Goal: Task Accomplishment & Management: Manage account settings

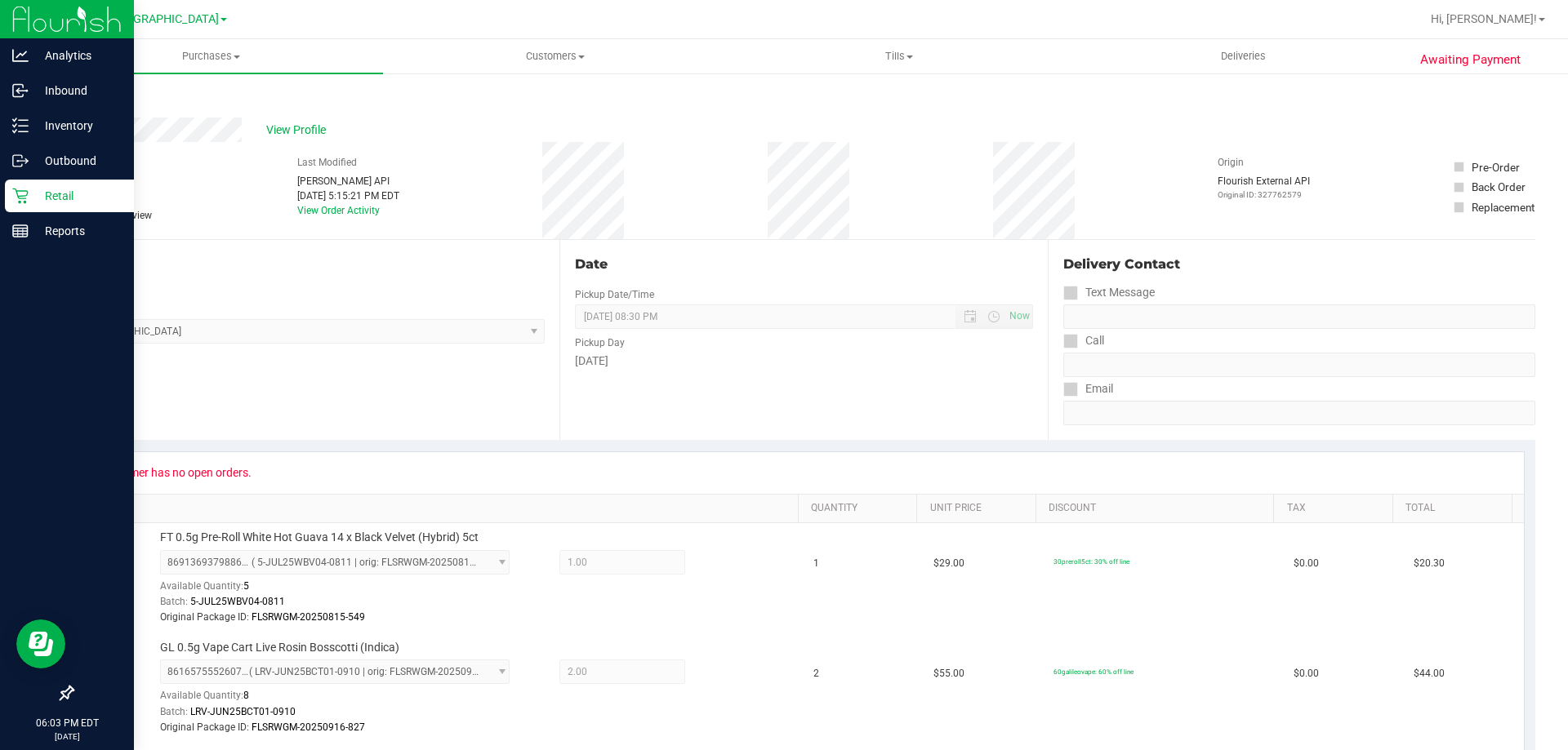
click at [38, 191] on p "Retail" at bounding box center [78, 196] width 98 height 20
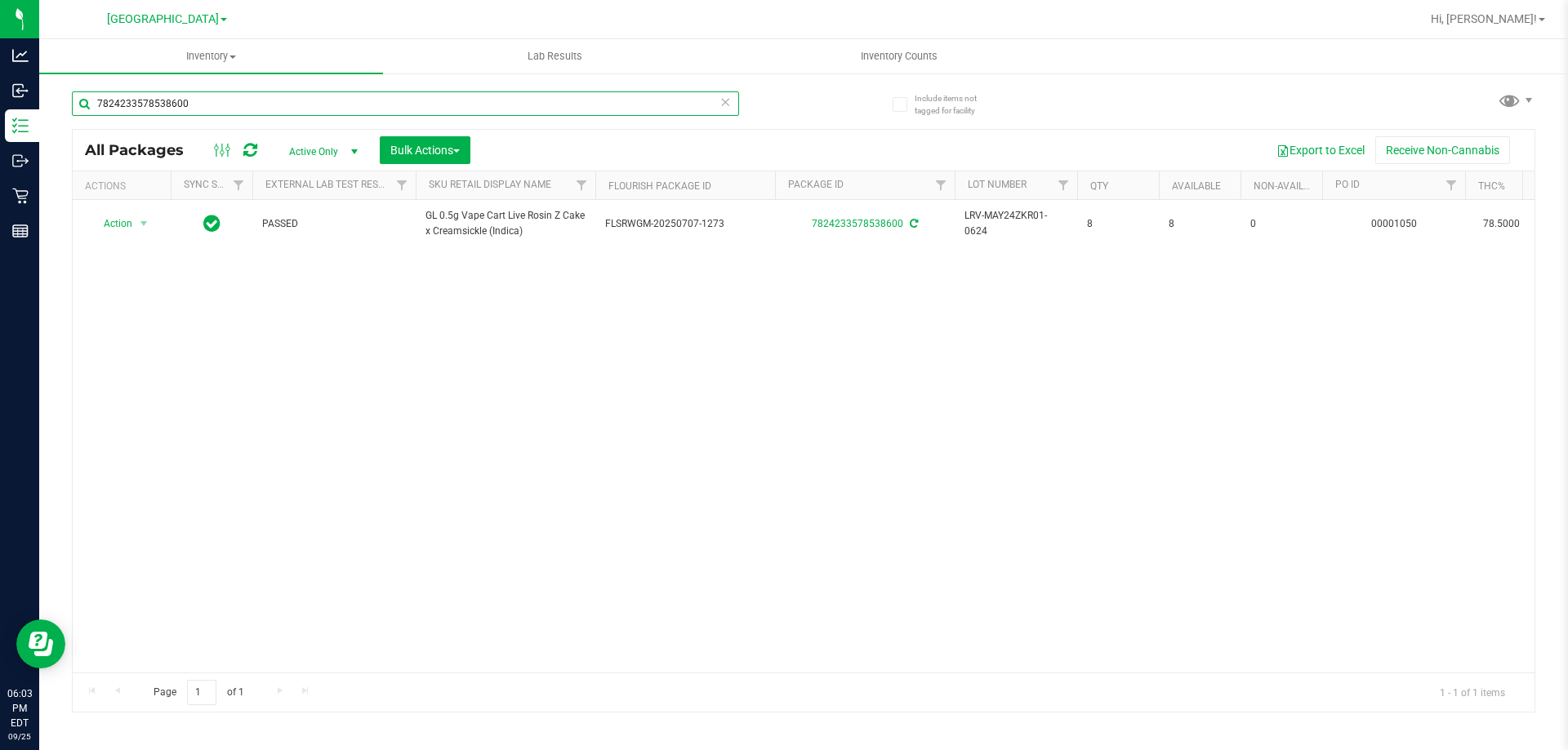
click at [306, 113] on input "7824233578538600" at bounding box center [405, 104] width 667 height 25
type input "mint"
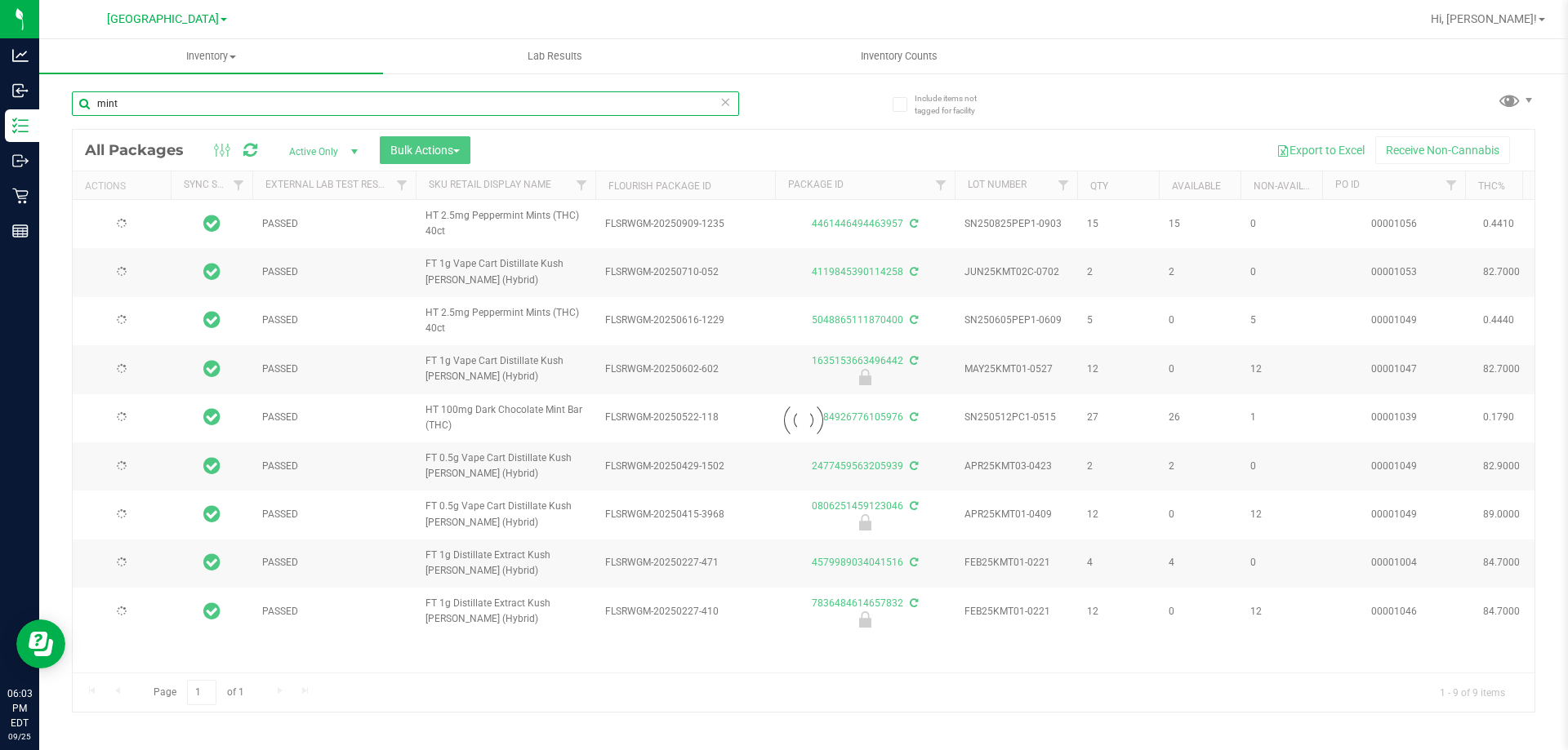
type input "2026-02-16"
type input "2025-12-15"
type input "2025-11-22"
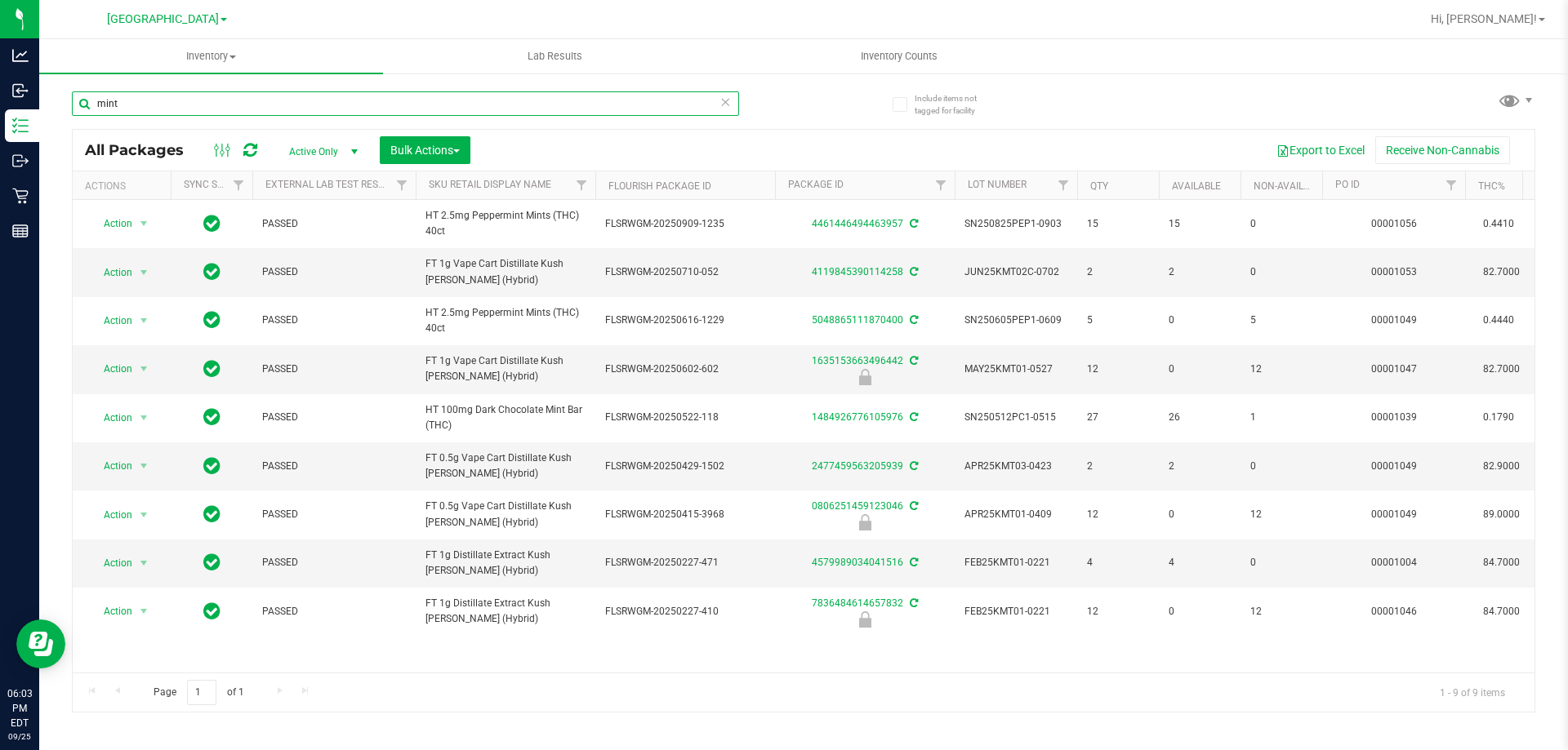
type input "mint"
click at [557, 178] on th "Sku Retail Display Name" at bounding box center [505, 186] width 180 height 29
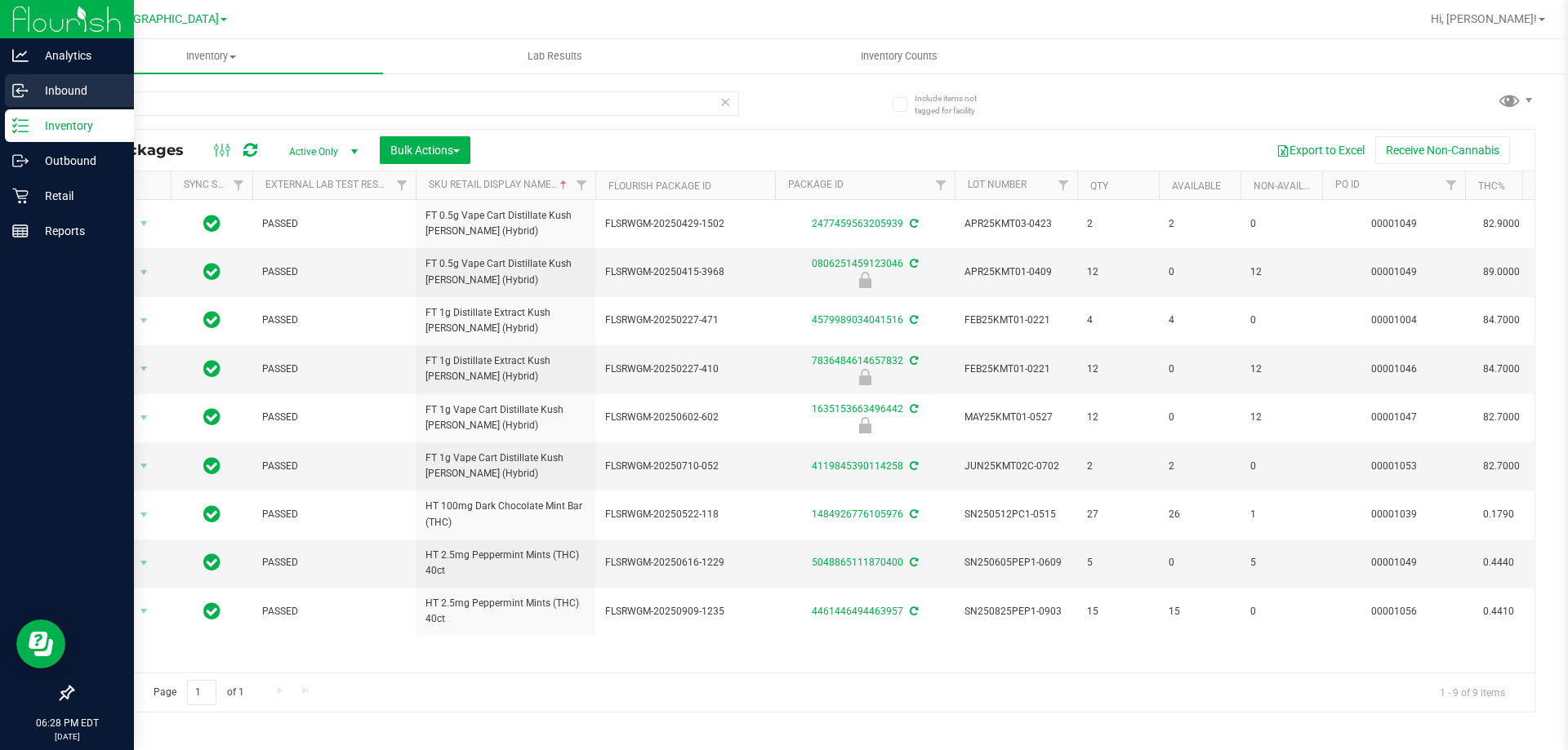
click at [24, 95] on icon at bounding box center [20, 91] width 16 height 16
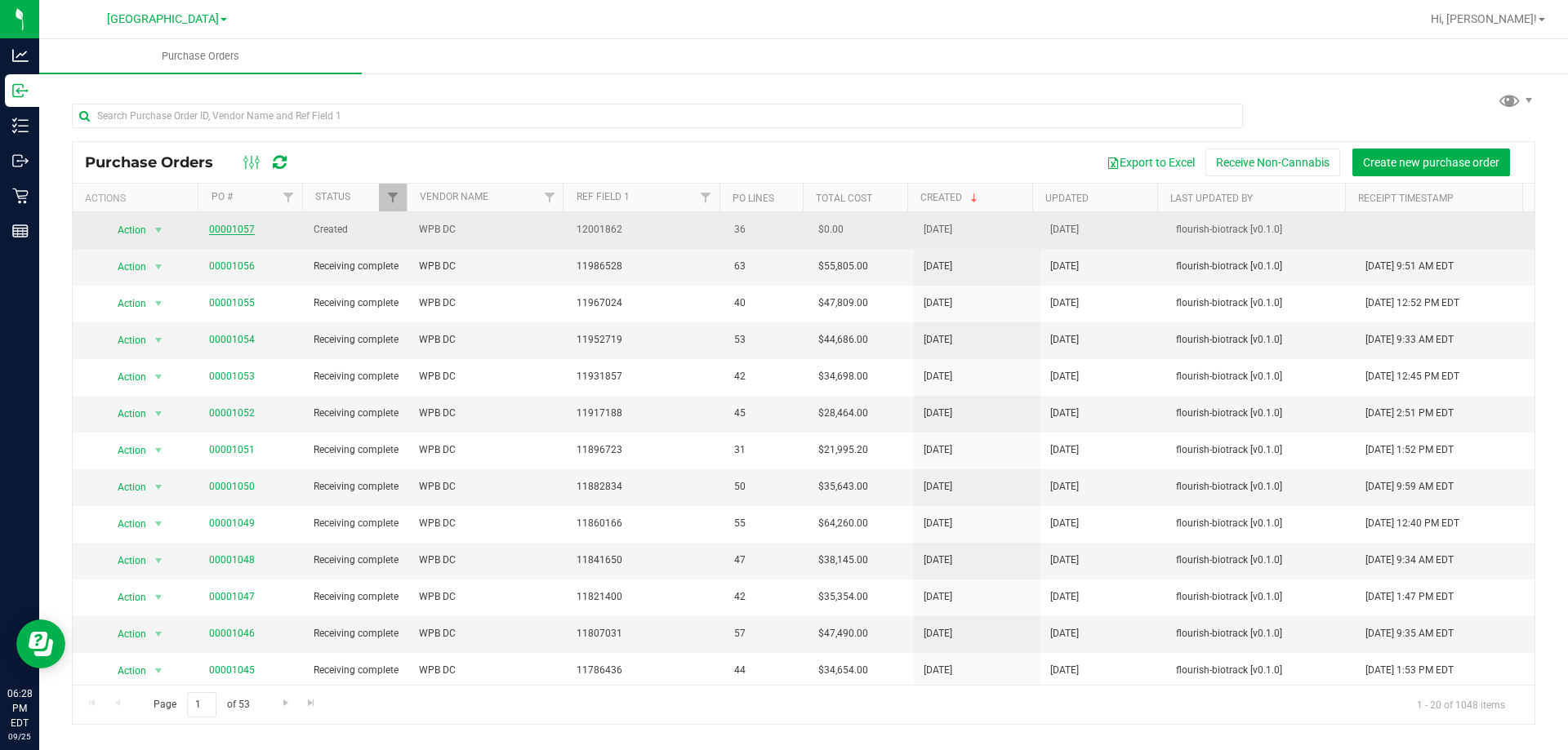
click at [247, 228] on link "00001057" at bounding box center [232, 229] width 46 height 11
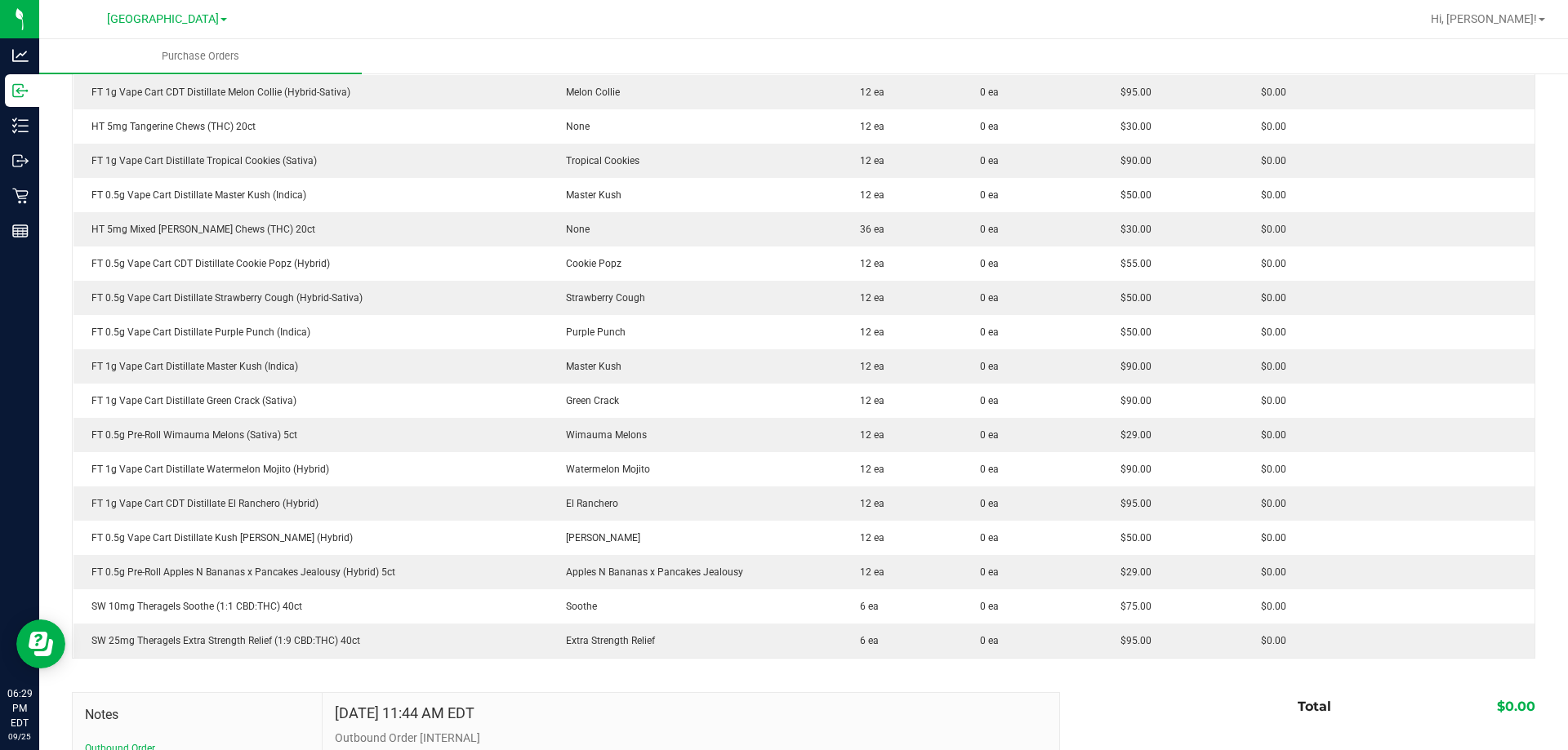
scroll to position [980, 0]
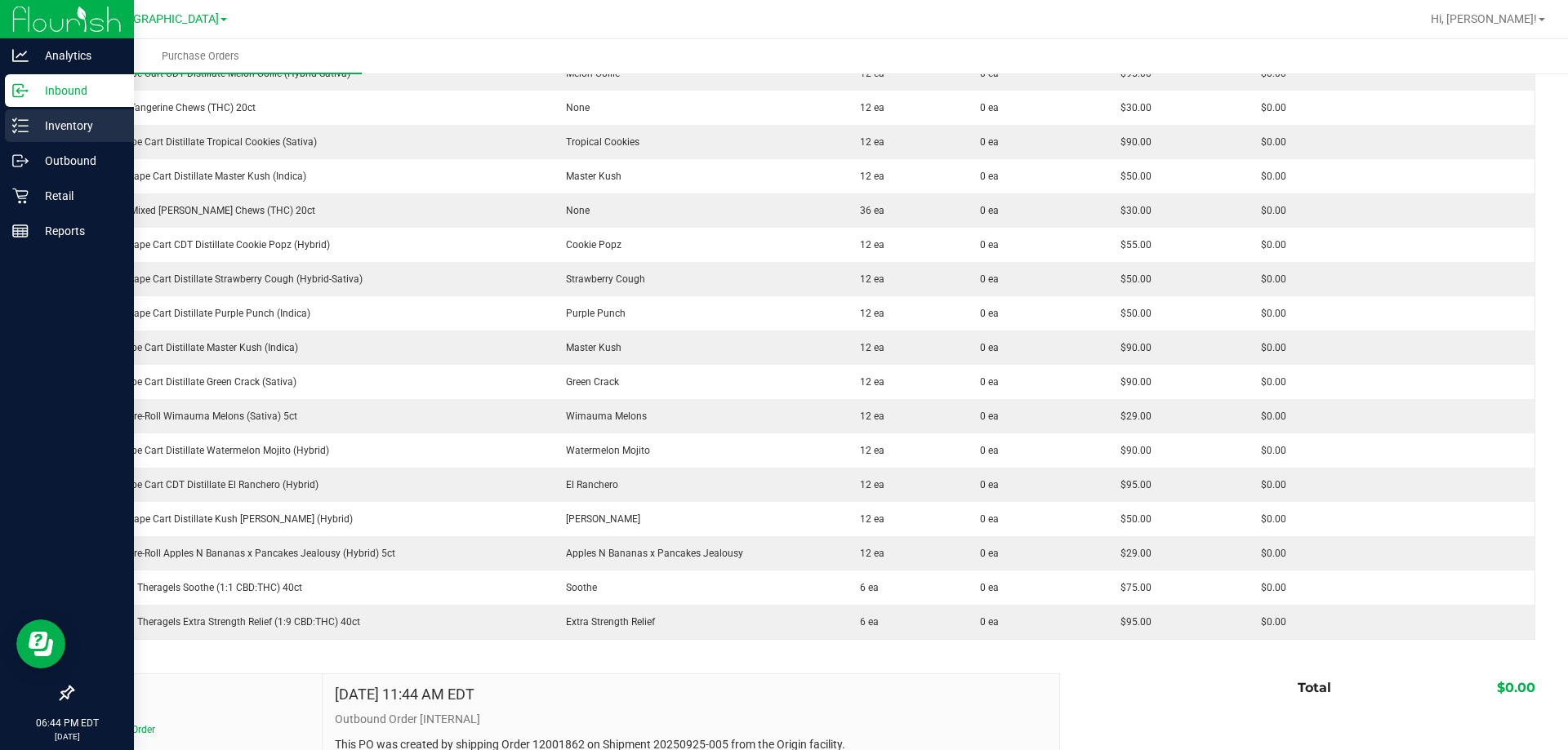
click at [40, 129] on p "Inventory" at bounding box center [78, 126] width 98 height 20
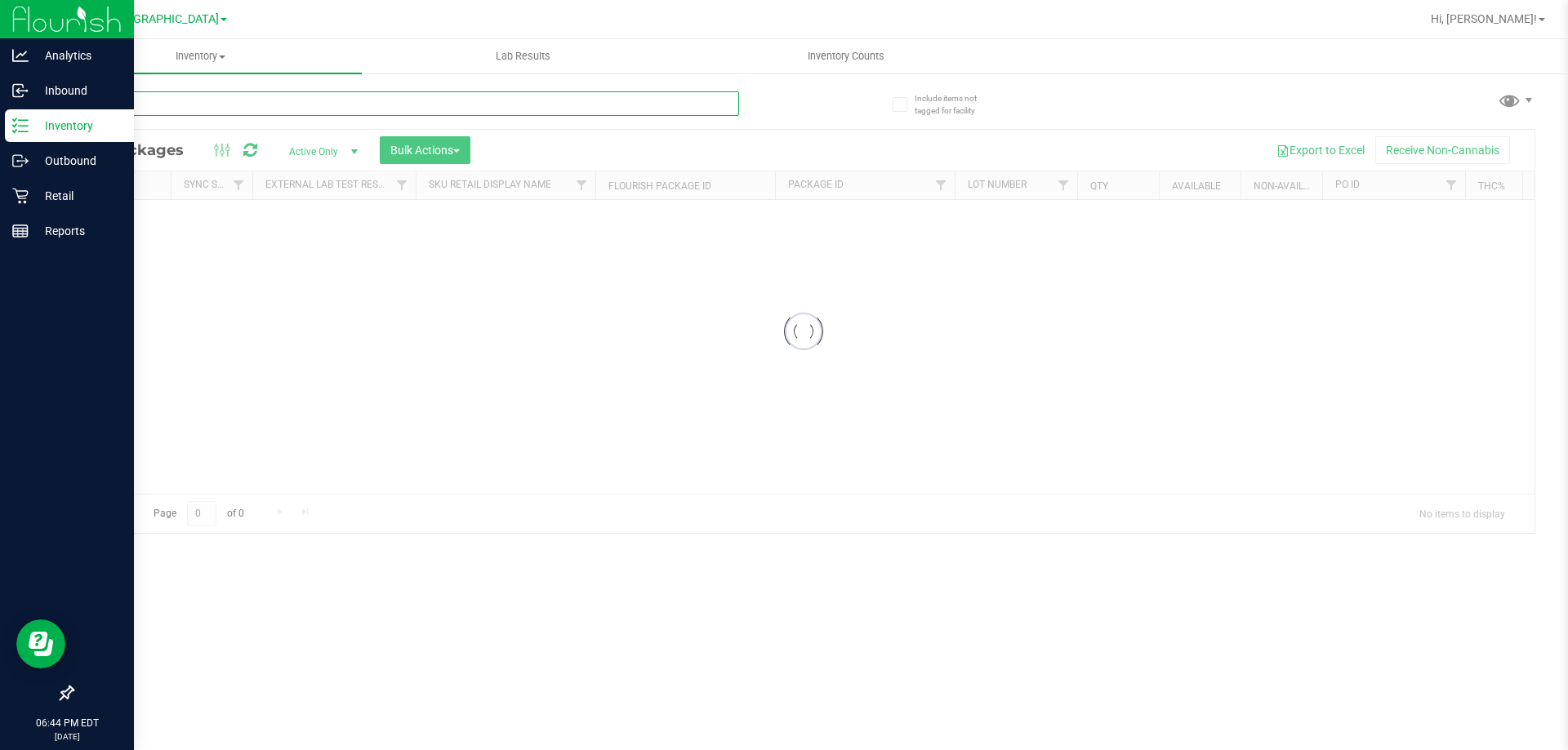
click at [222, 113] on input "text" at bounding box center [405, 104] width 667 height 25
click at [233, 101] on div "Inventory All packages All inventory Waste log Create inventory Lab Results Inv…" at bounding box center [803, 394] width 1529 height 711
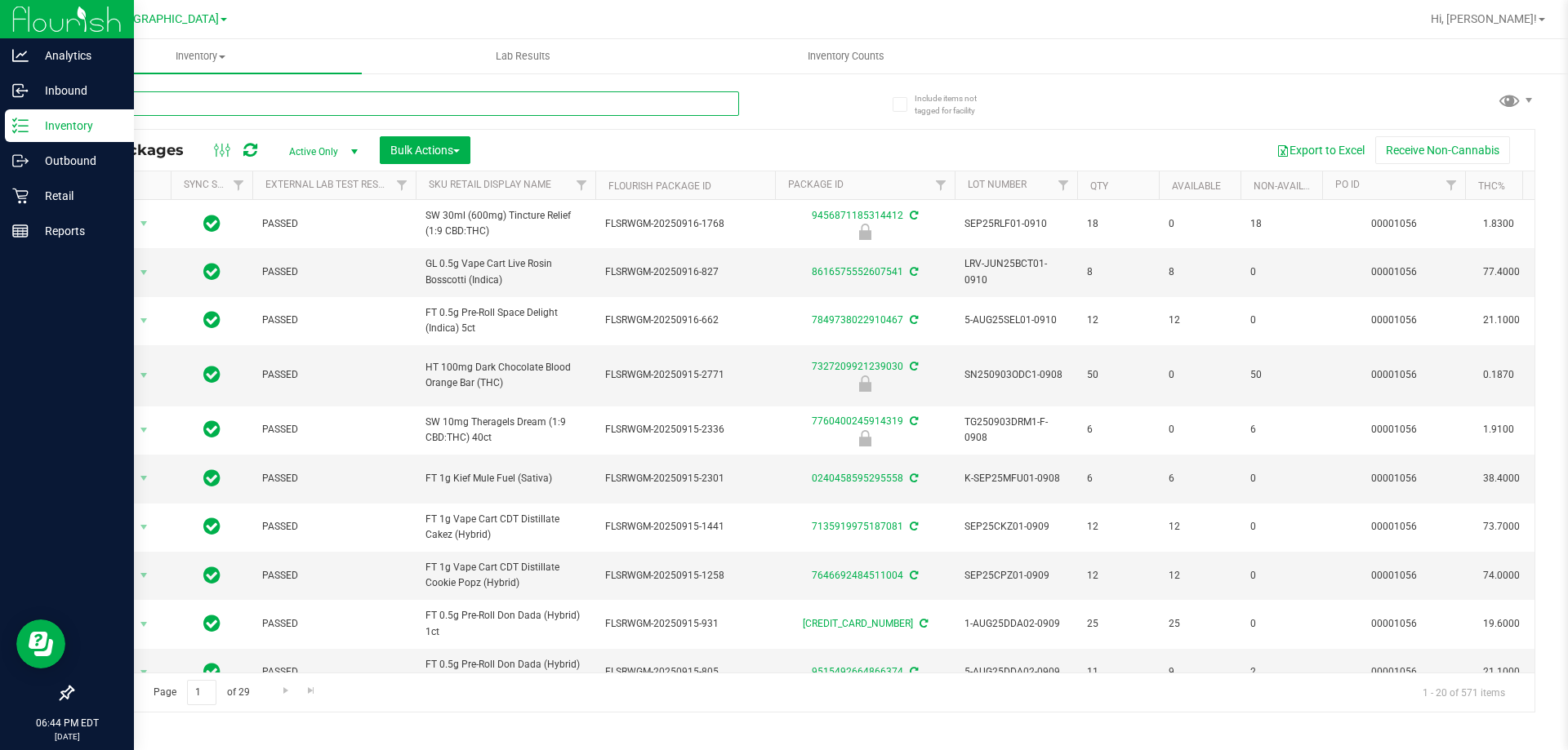
click at [233, 101] on input "text" at bounding box center [405, 104] width 667 height 25
type input "5048865111870400"
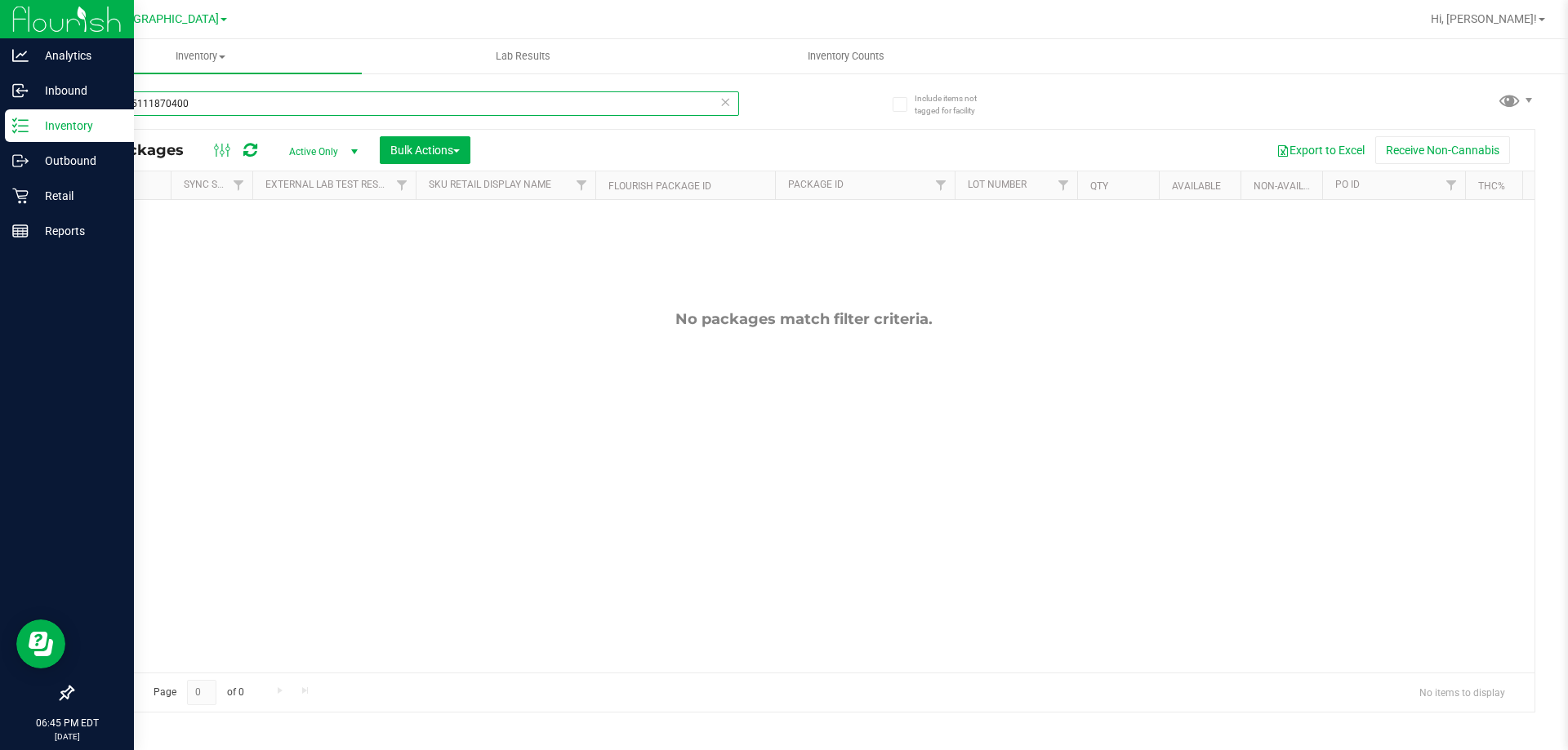
click at [234, 100] on input "5048865111870400" at bounding box center [405, 104] width 667 height 25
click at [234, 98] on input "5048865111870400" at bounding box center [405, 104] width 667 height 25
click at [236, 97] on input "5048865111870400" at bounding box center [405, 104] width 667 height 25
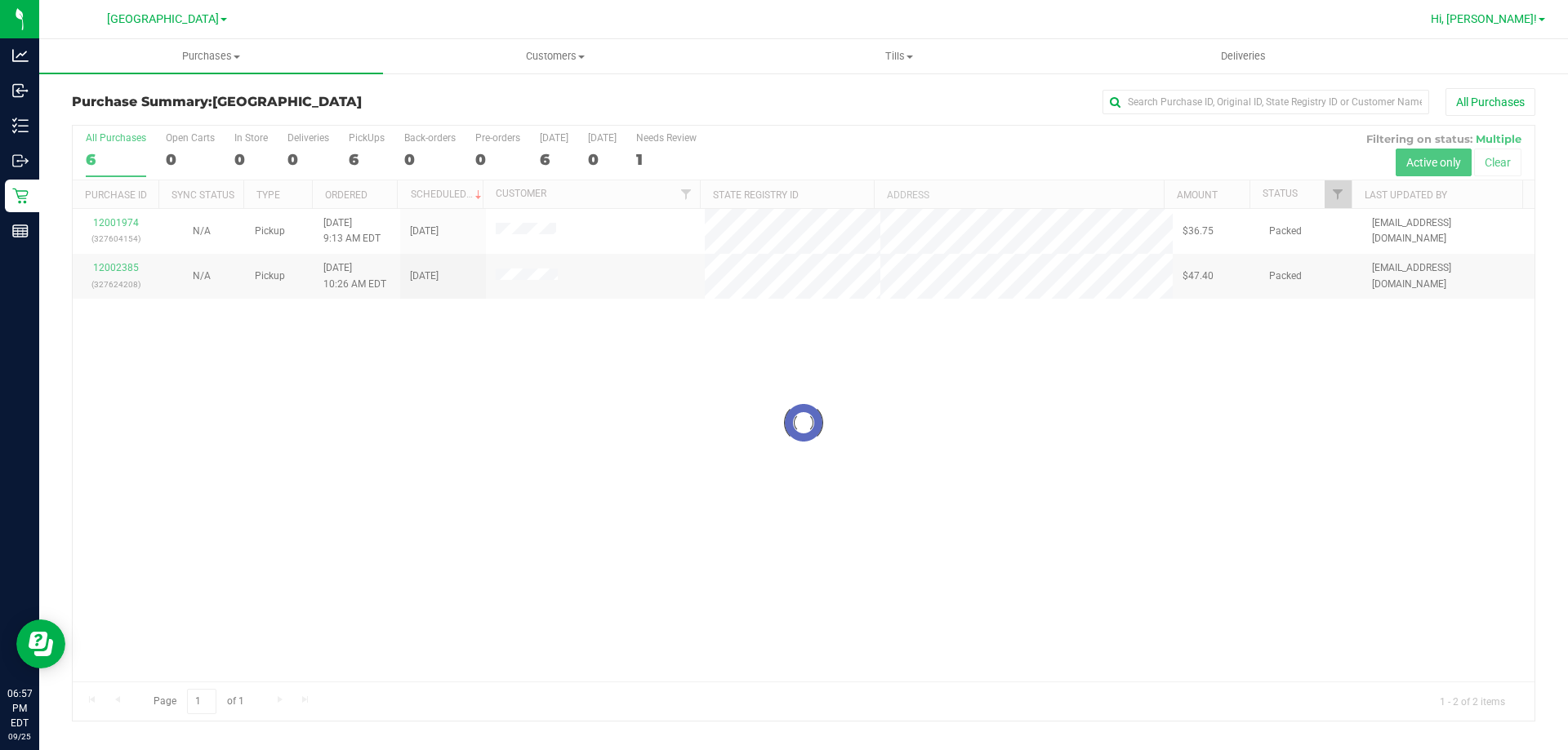
click at [1509, 20] on span "Hi, [PERSON_NAME]!" at bounding box center [1484, 18] width 106 height 13
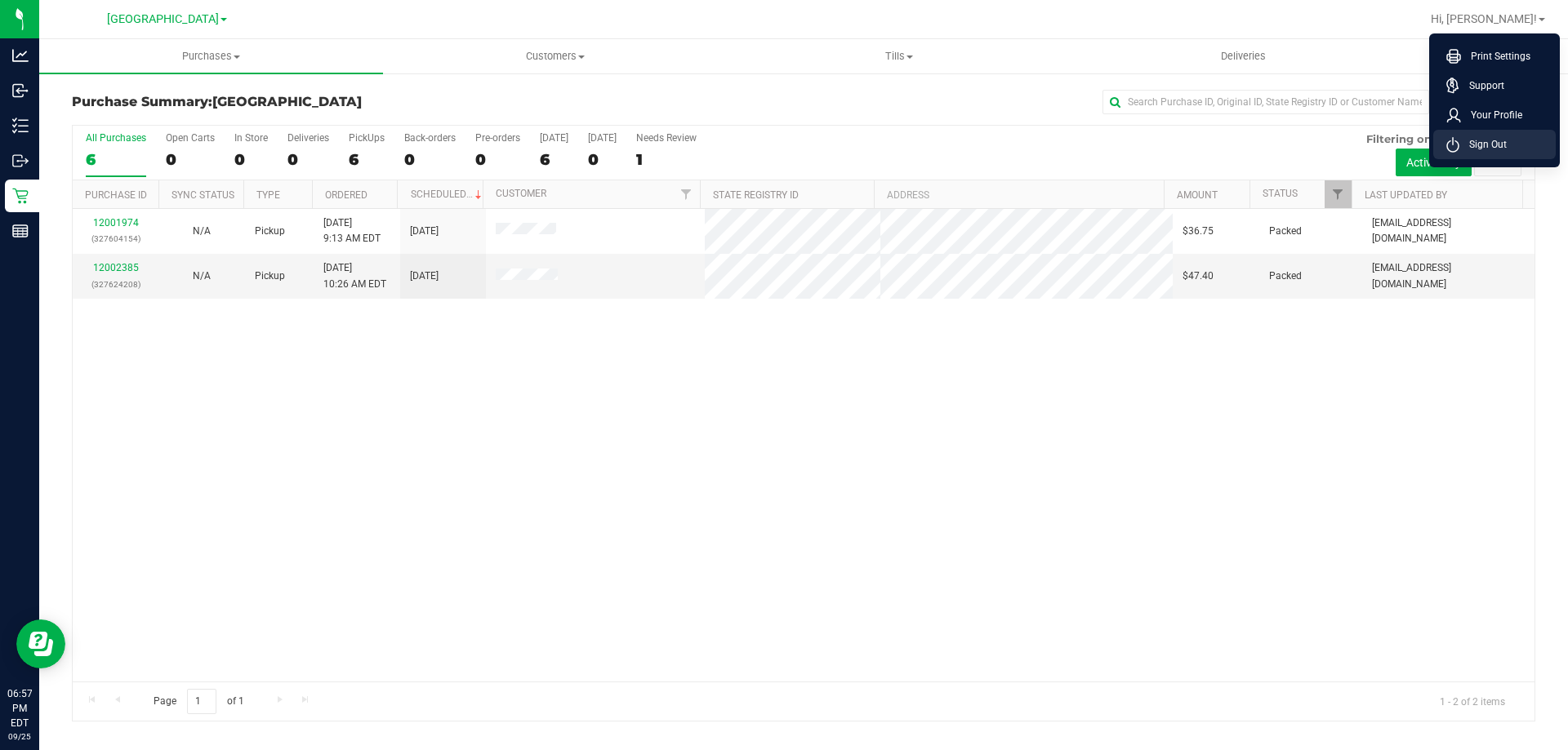
click at [1458, 145] on icon at bounding box center [1452, 146] width 11 height 11
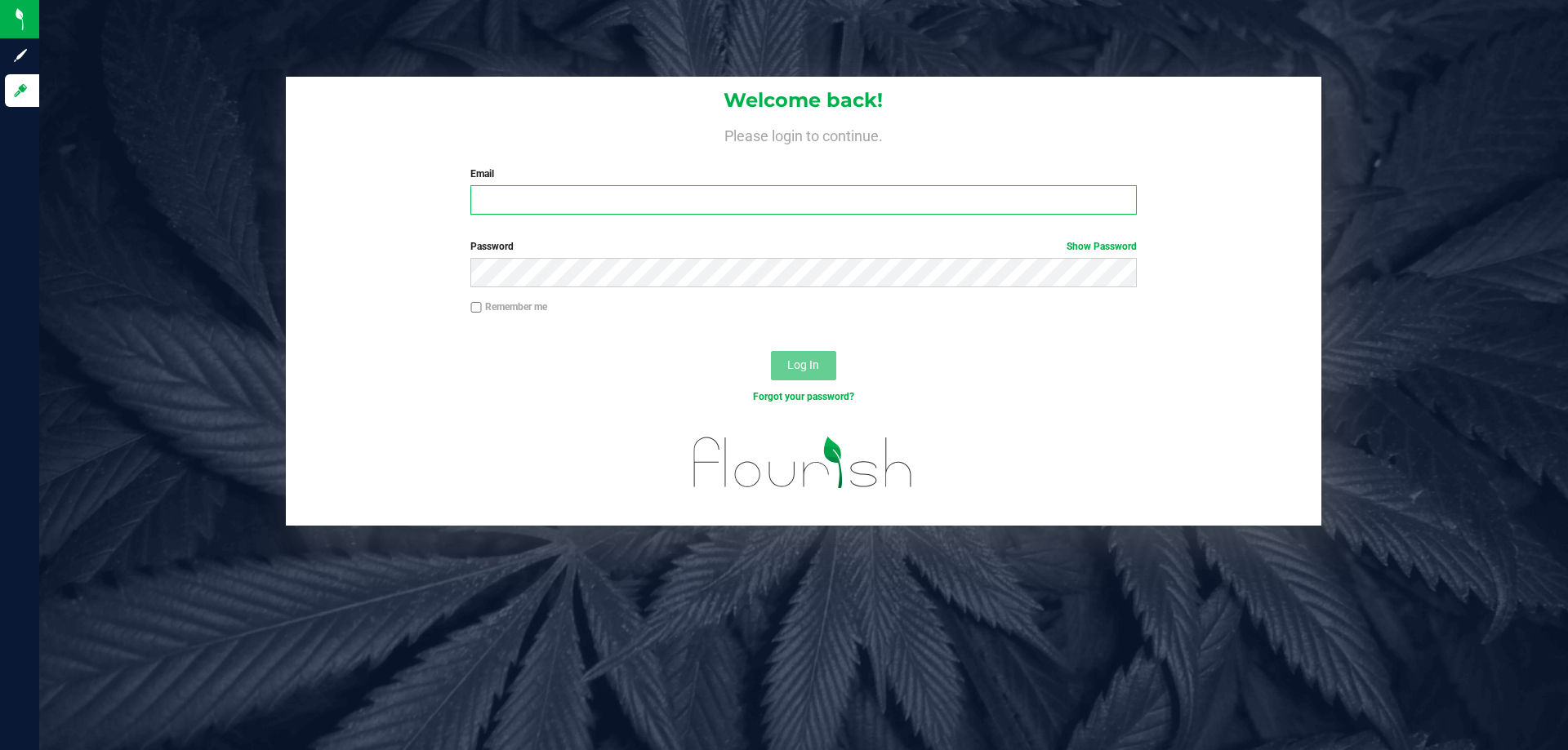
click at [502, 204] on input "Email" at bounding box center [803, 200] width 665 height 29
type input "[EMAIL_ADDRESS][DOMAIN_NAME]"
click at [771, 352] on button "Log In" at bounding box center [803, 366] width 65 height 29
